Goal: Information Seeking & Learning: Check status

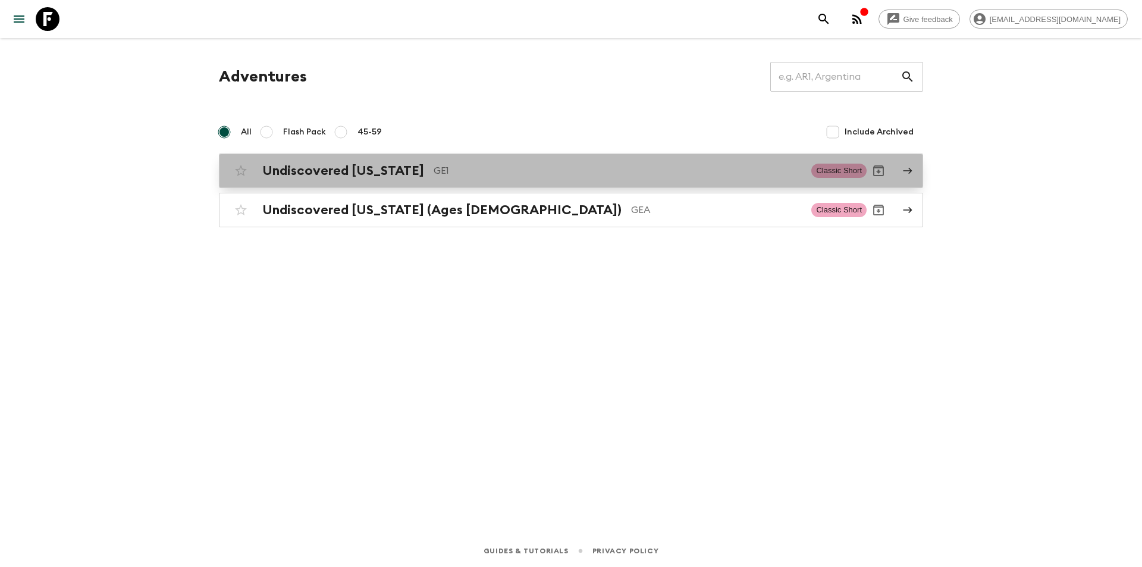
click at [323, 180] on div "Undiscovered [US_STATE] GE1 Classic Short" at bounding box center [547, 171] width 637 height 24
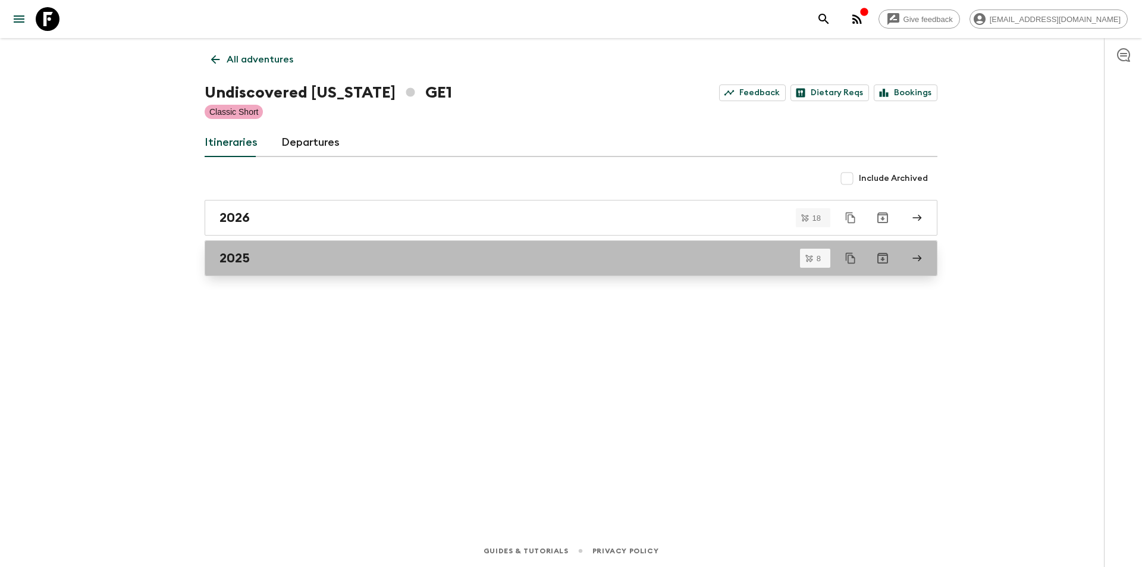
click at [241, 264] on h2 "2025" at bounding box center [234, 257] width 30 height 15
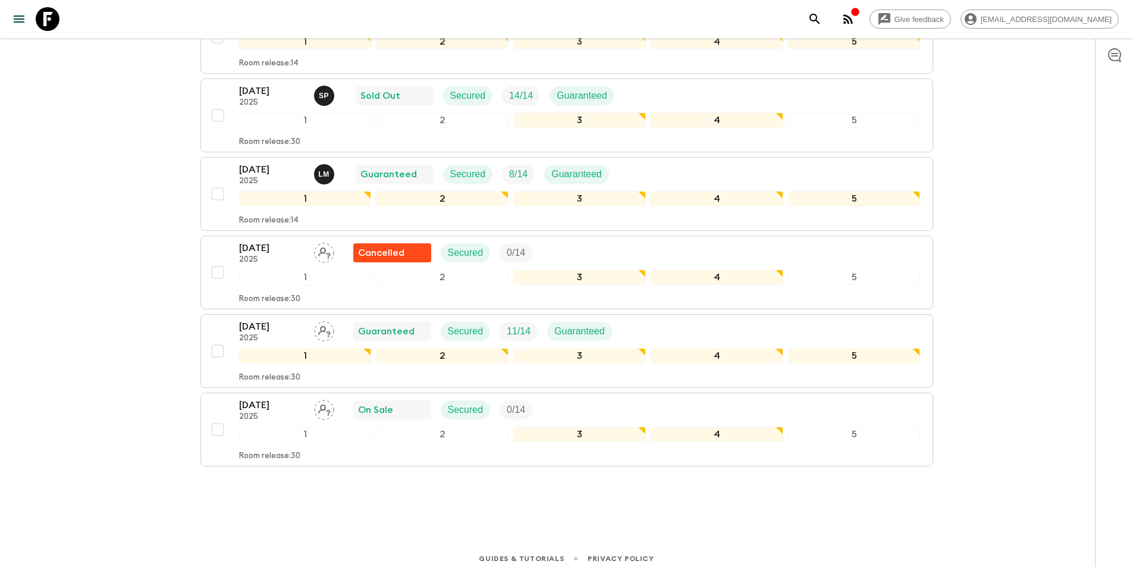
scroll to position [397, 0]
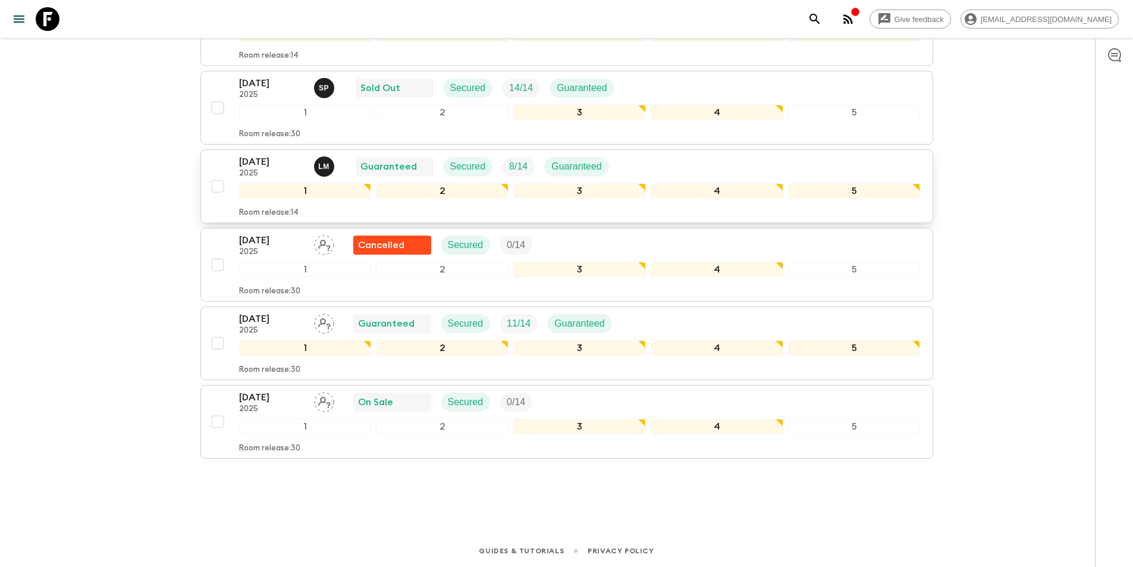
click at [265, 159] on p "[DATE]" at bounding box center [271, 162] width 65 height 14
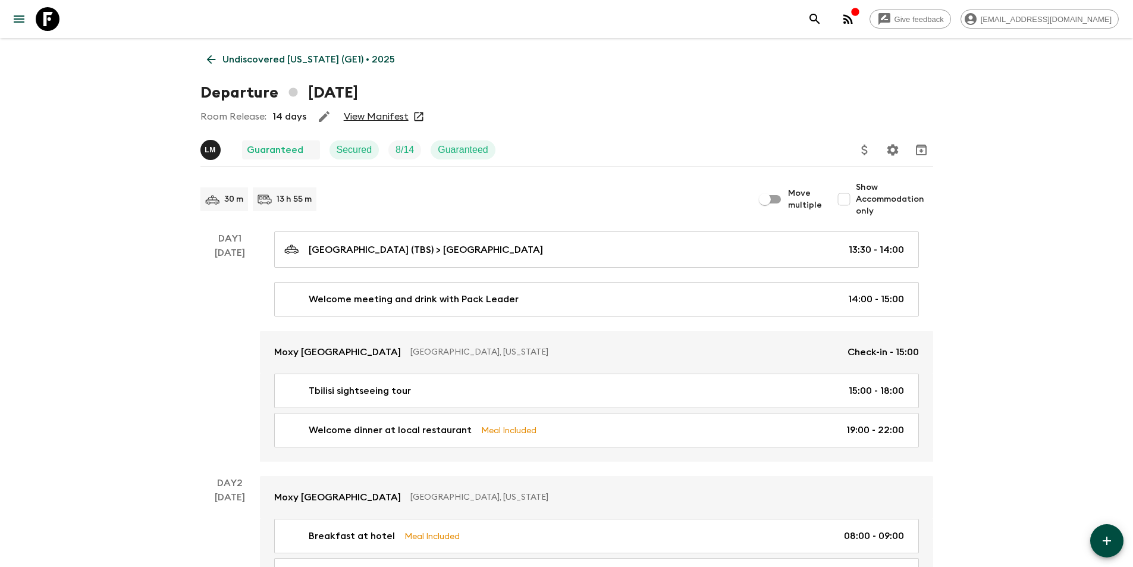
click at [360, 113] on link "View Manifest" at bounding box center [376, 117] width 65 height 12
click at [218, 56] on link "Undiscovered [US_STATE] (GE1) • 2025" at bounding box center [300, 60] width 201 height 24
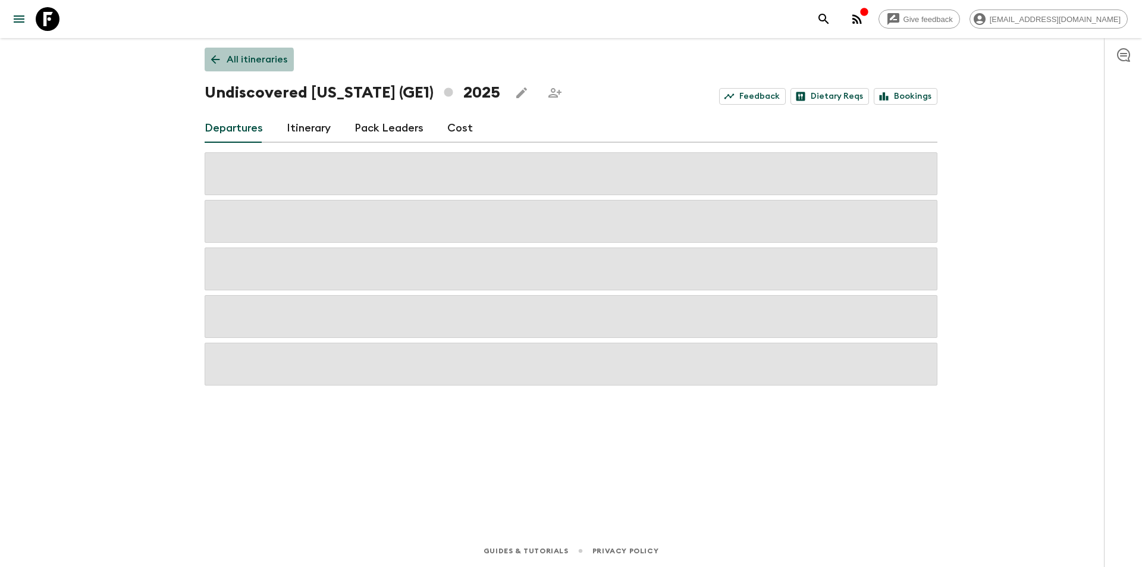
click at [222, 60] on link "All itineraries" at bounding box center [249, 60] width 89 height 24
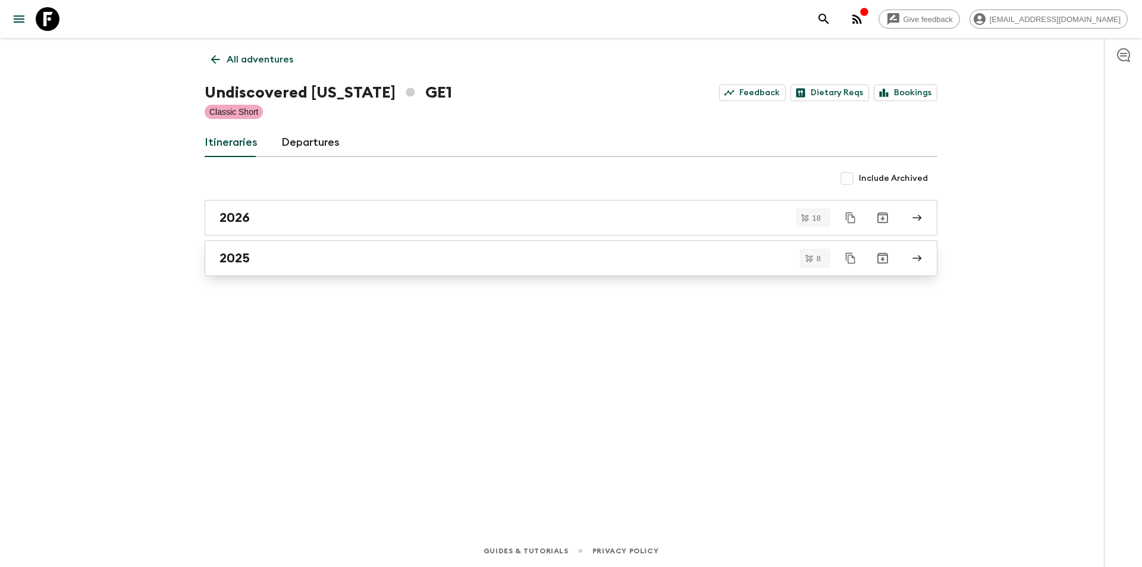
click at [240, 253] on h2 "2025" at bounding box center [234, 257] width 30 height 15
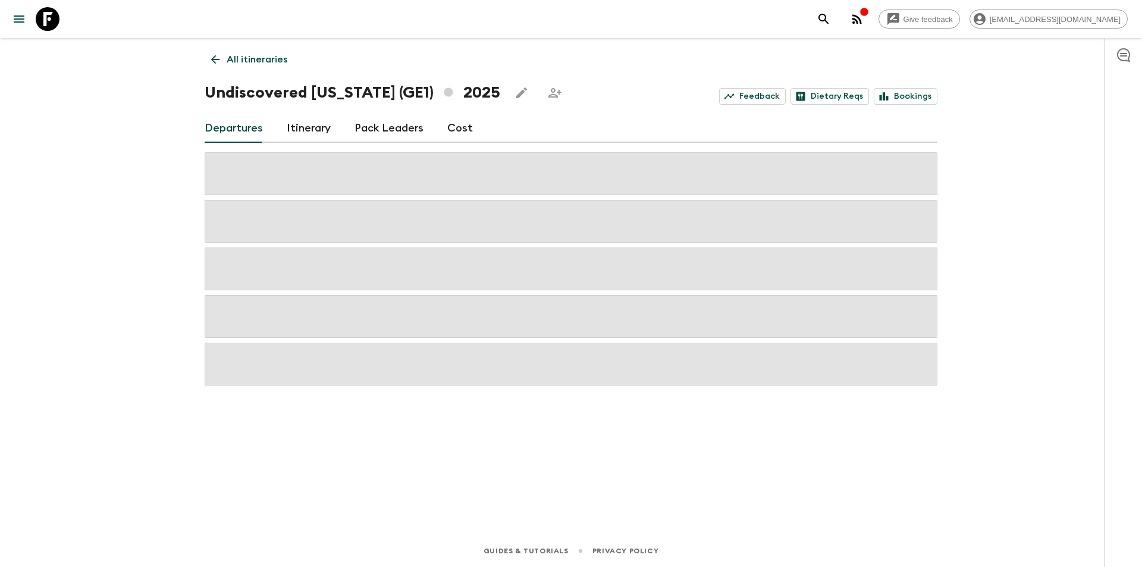
click at [219, 58] on icon at bounding box center [215, 59] width 13 height 13
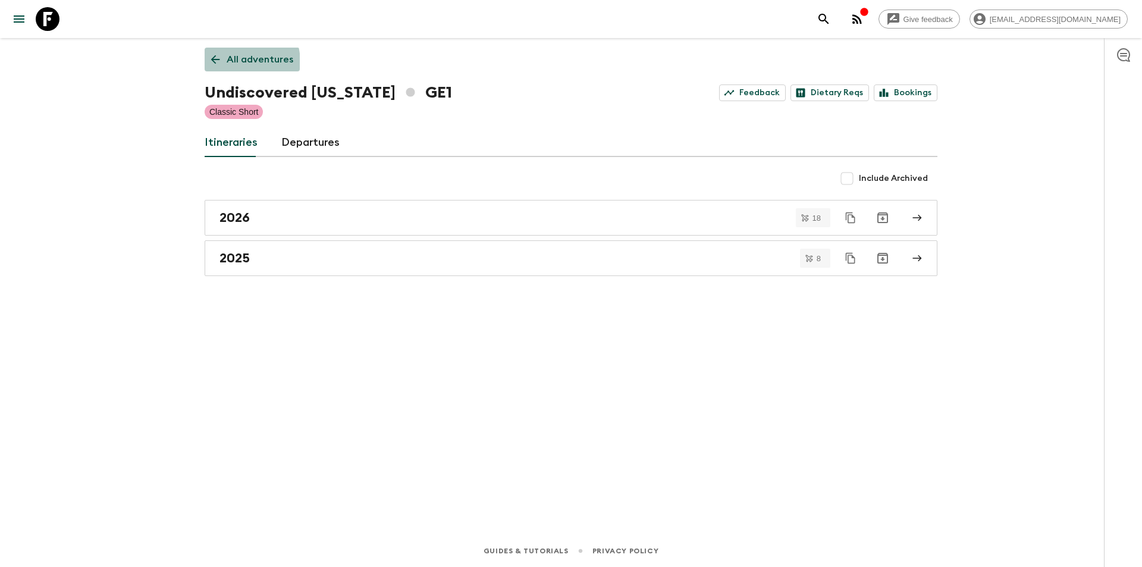
click at [225, 63] on link "All adventures" at bounding box center [252, 60] width 95 height 24
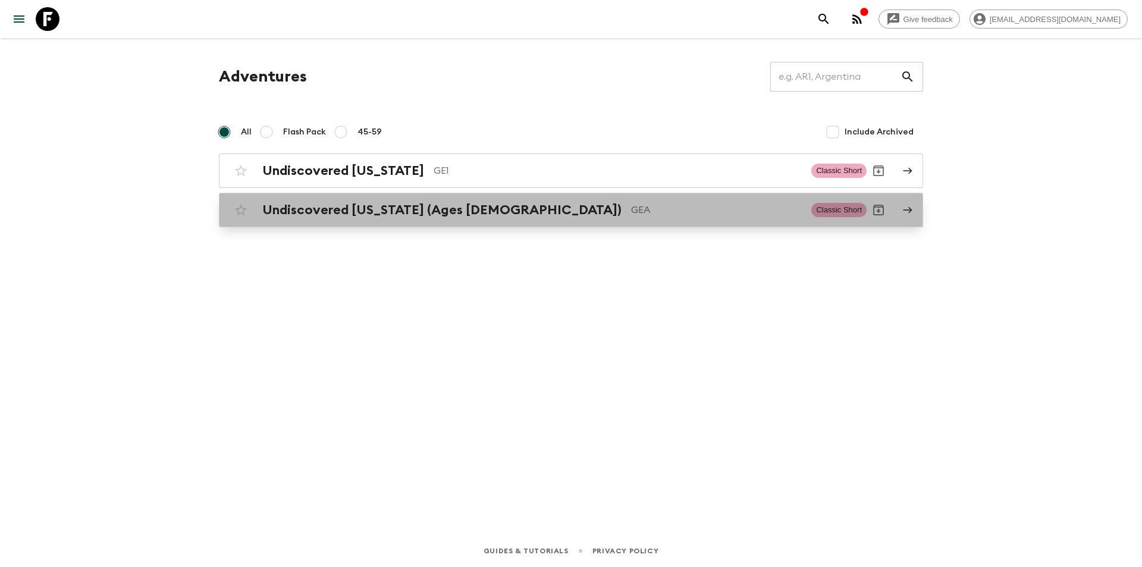
click at [316, 208] on h2 "Undiscovered [US_STATE] (Ages [DEMOGRAPHIC_DATA])" at bounding box center [441, 209] width 359 height 15
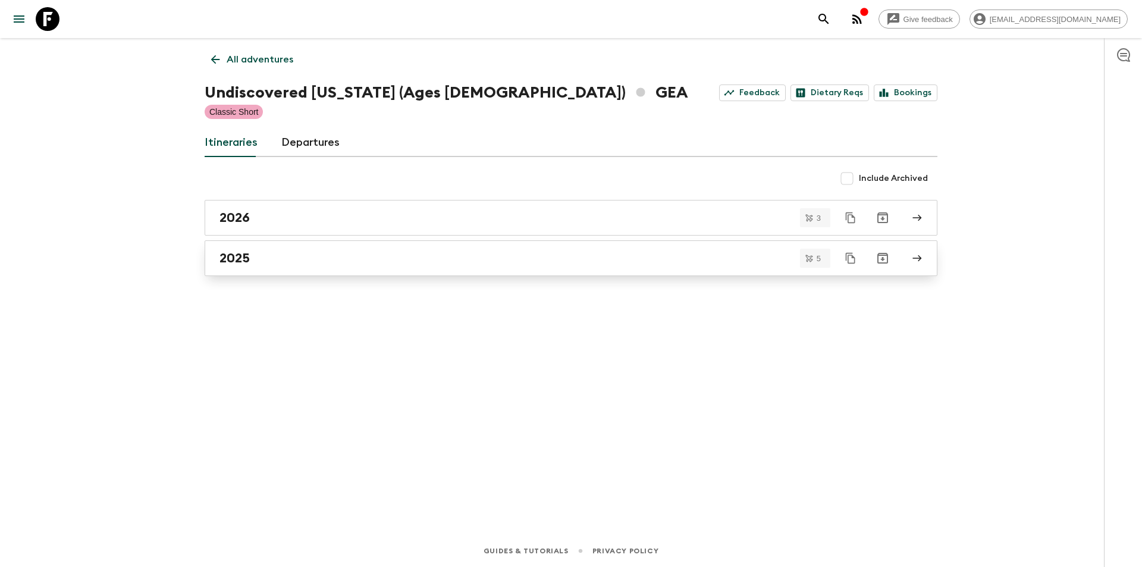
click at [223, 270] on link "2025" at bounding box center [571, 258] width 733 height 36
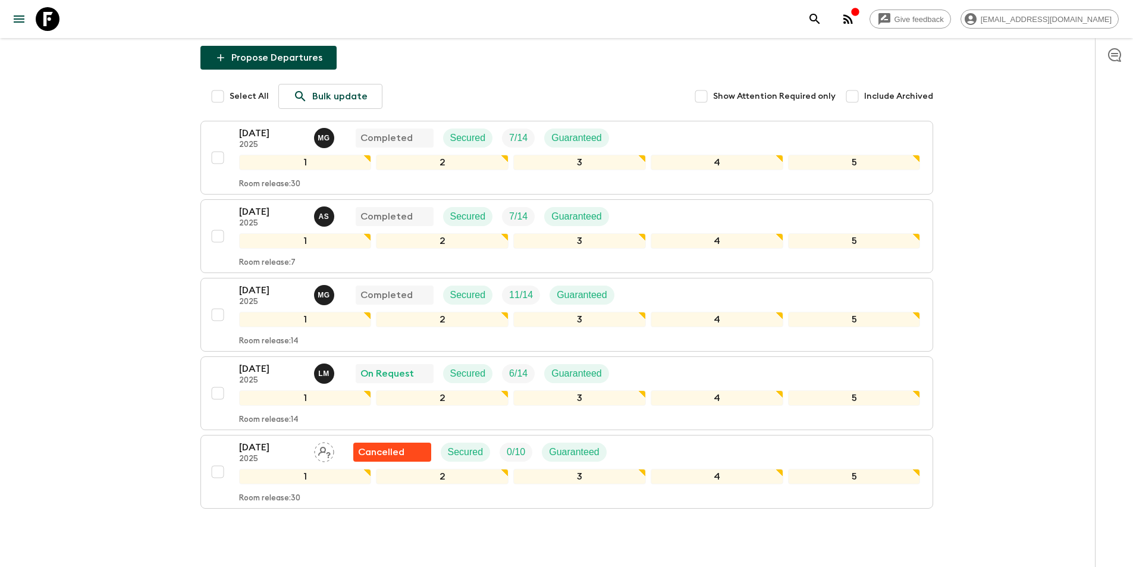
scroll to position [161, 0]
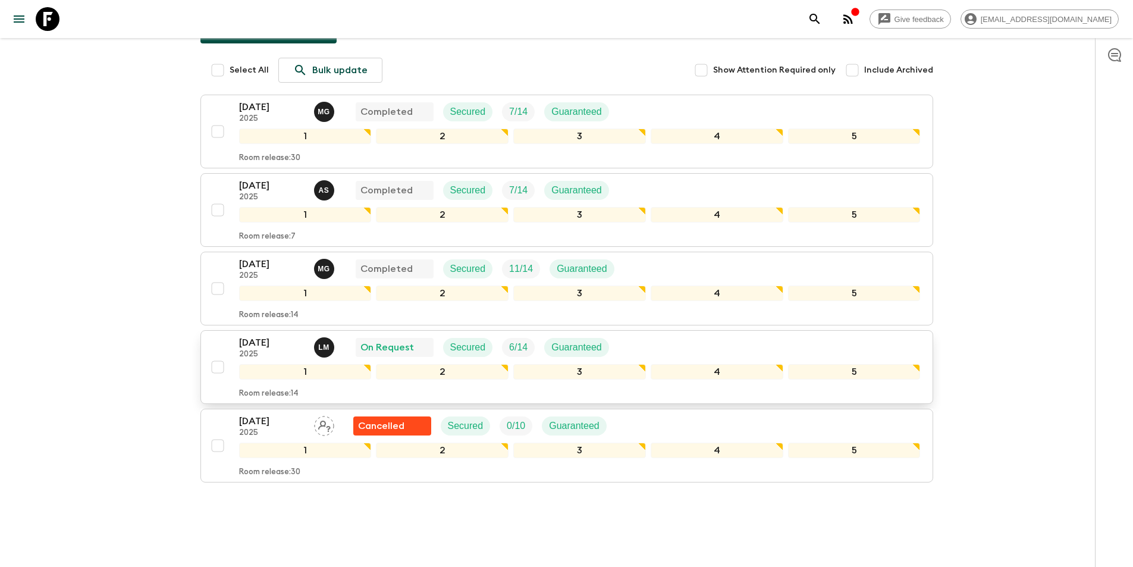
click at [272, 335] on p "[DATE]" at bounding box center [271, 342] width 65 height 14
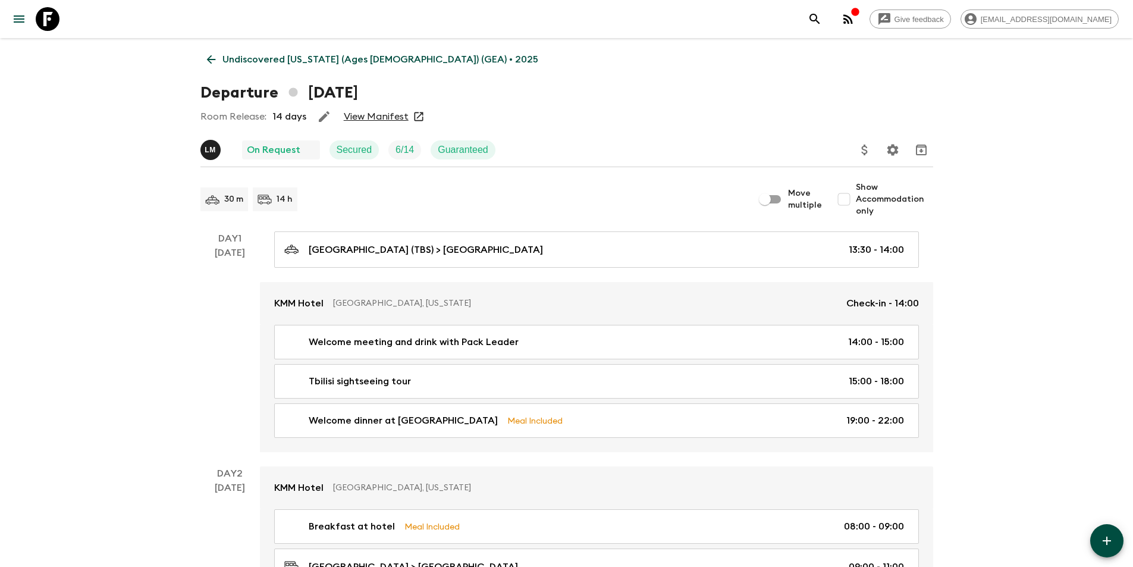
click at [400, 113] on link "View Manifest" at bounding box center [376, 117] width 65 height 12
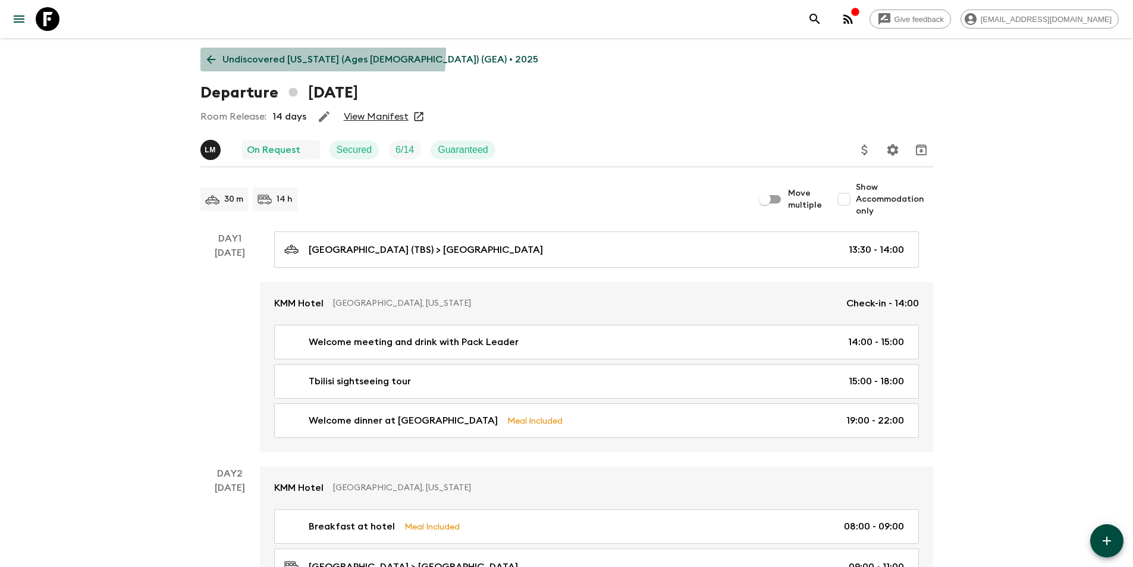
click at [219, 48] on link "Undiscovered [US_STATE] (Ages [DEMOGRAPHIC_DATA]) (GEA) • 2025" at bounding box center [372, 60] width 344 height 24
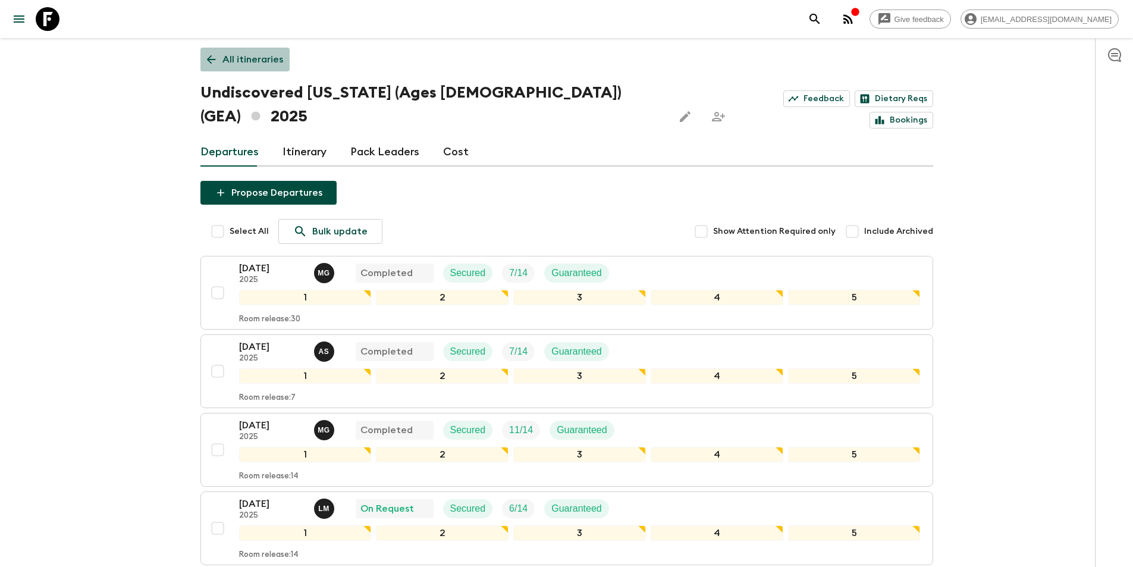
click at [245, 64] on p "All itineraries" at bounding box center [252, 59] width 61 height 14
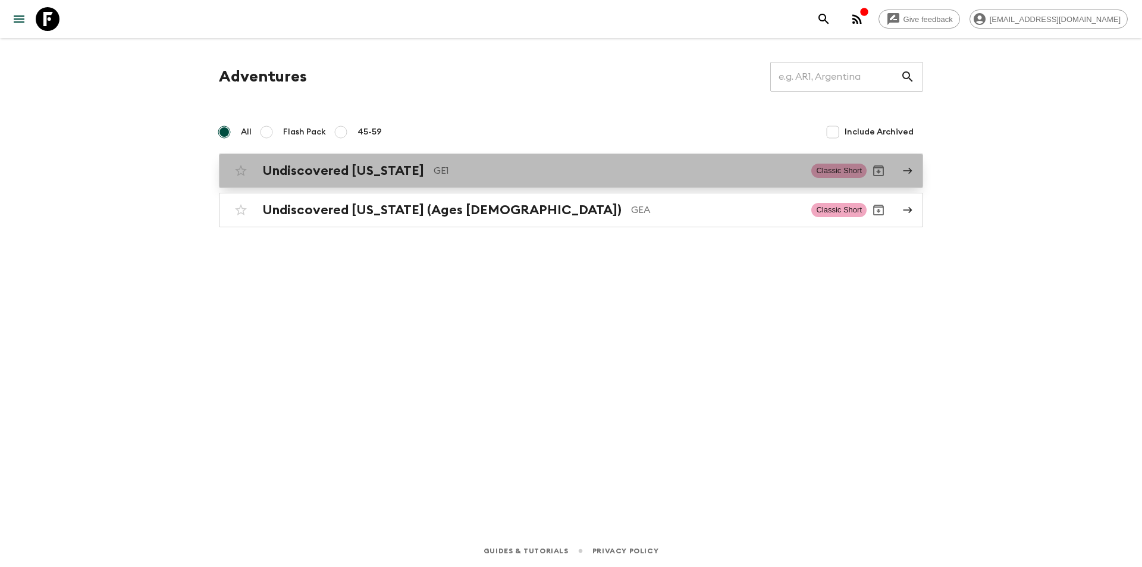
click at [354, 180] on div "Undiscovered [US_STATE] GE1 Classic Short" at bounding box center [547, 171] width 637 height 24
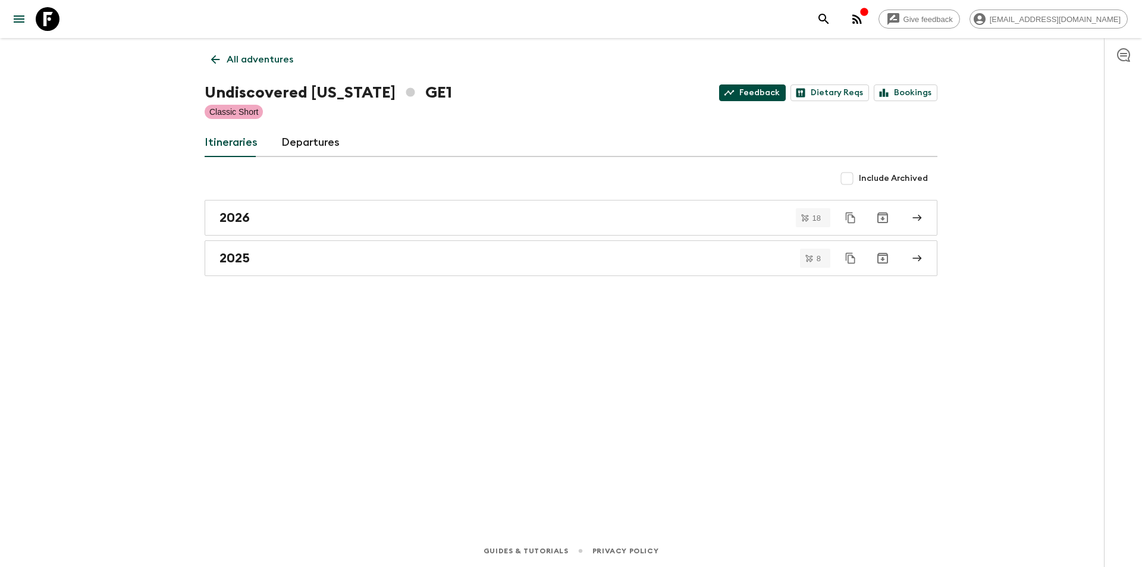
click at [765, 90] on link "Feedback" at bounding box center [752, 92] width 67 height 17
